Goal: Find specific page/section

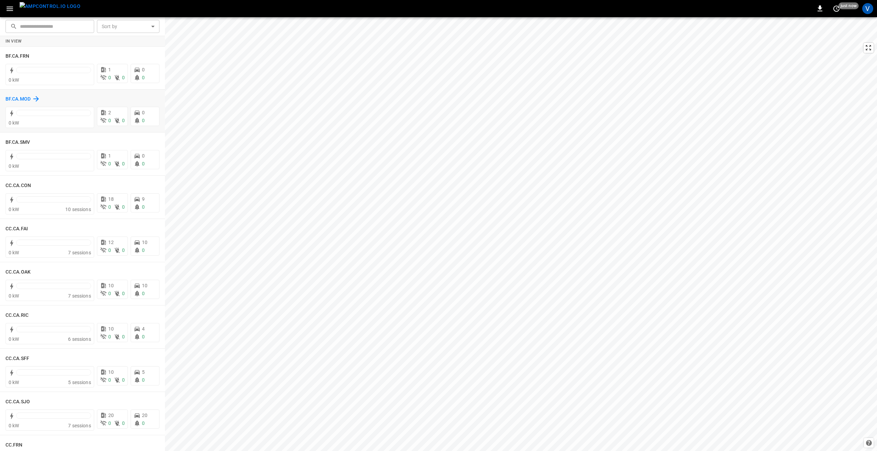
click at [14, 99] on h6 "BF.CA.MOD" at bounding box center [17, 99] width 25 height 8
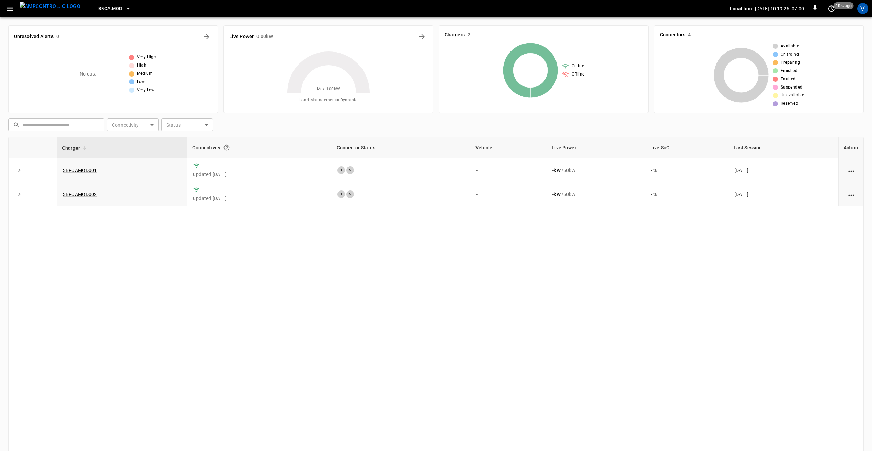
click at [8, 9] on icon "button" at bounding box center [9, 8] width 9 height 9
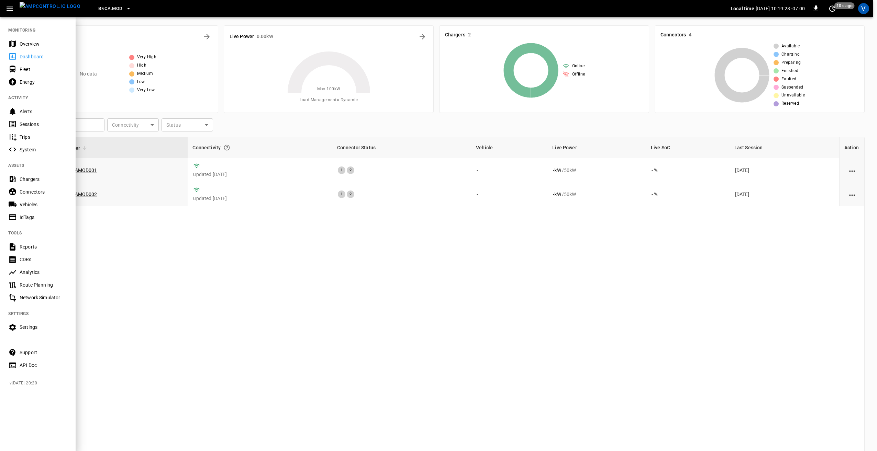
click at [27, 330] on div "Settings" at bounding box center [44, 327] width 48 height 7
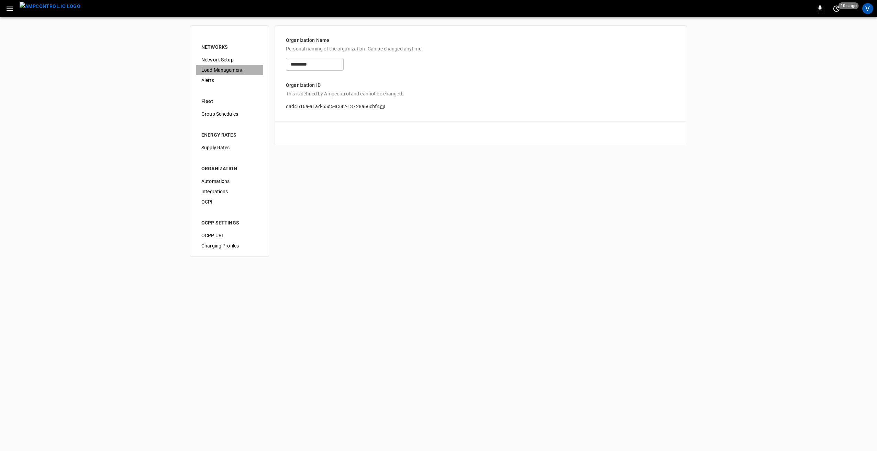
click at [217, 67] on span "Load Management" at bounding box center [229, 70] width 56 height 7
